Goal: Communication & Community: Answer question/provide support

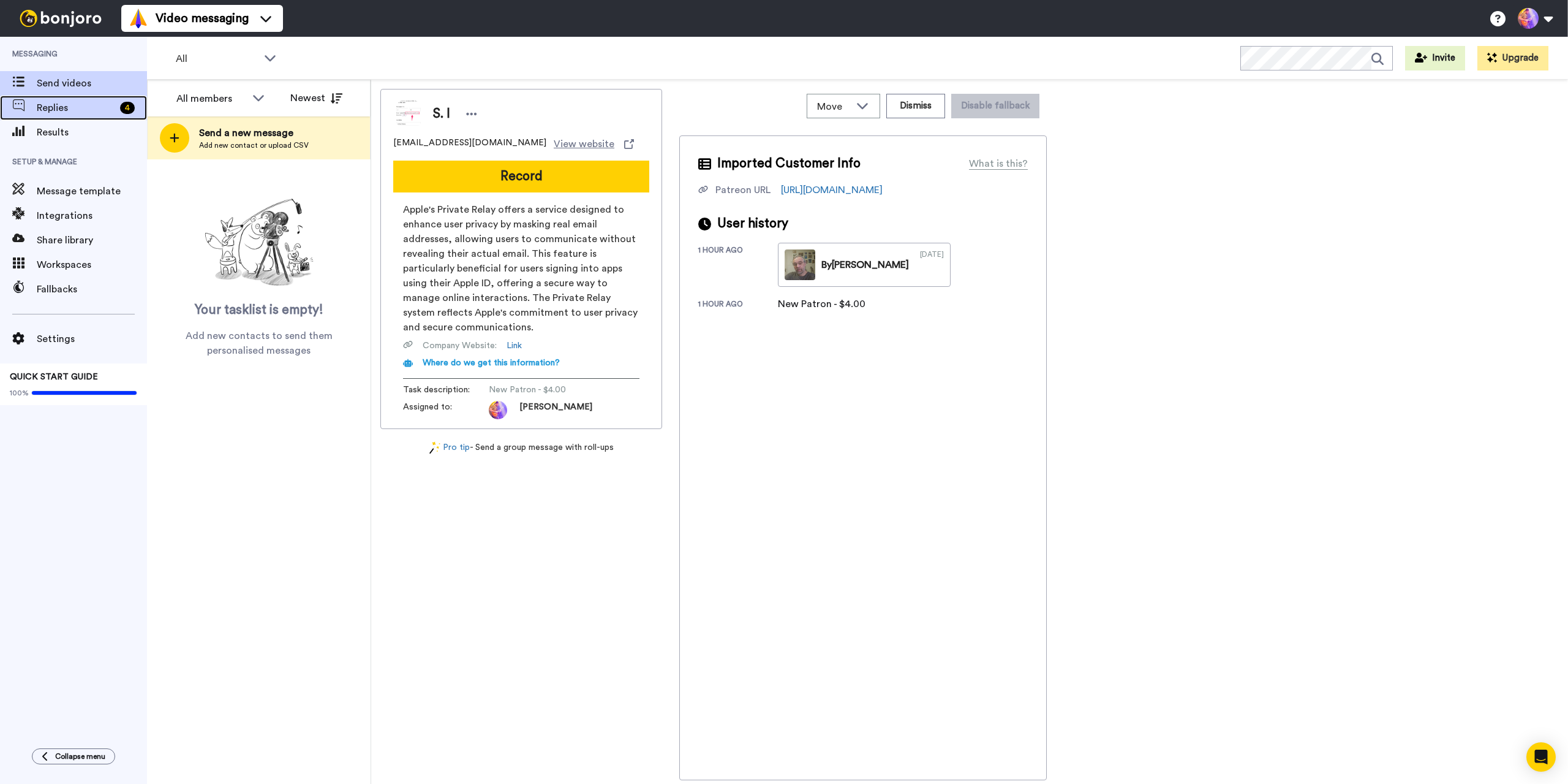
click at [77, 118] on div "Replies 4" at bounding box center [74, 108] width 147 height 25
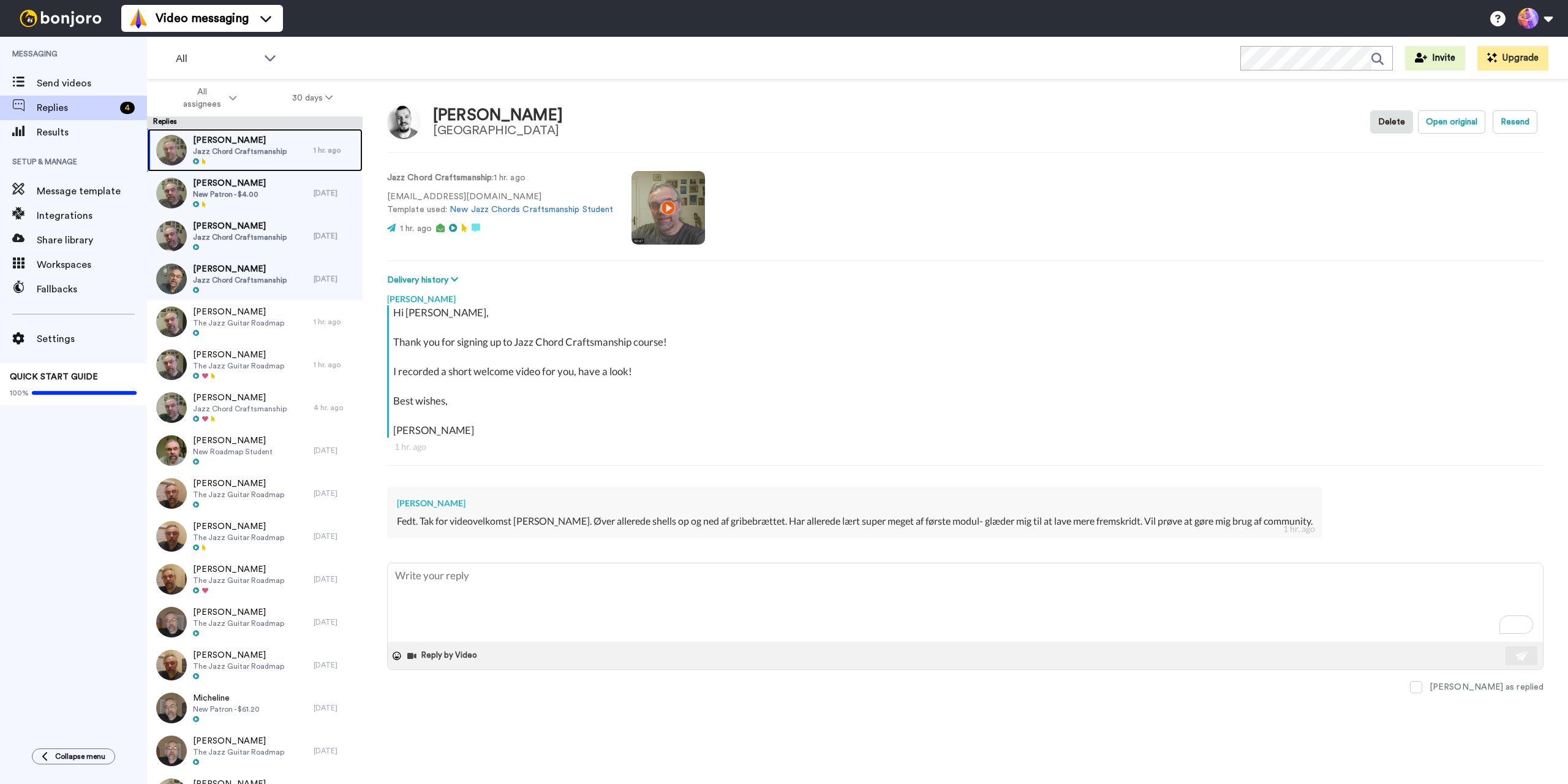
click at [228, 148] on span "Jazz Chord Craftsmanship" at bounding box center [240, 151] width 93 height 9
type textarea "x"
